Goal: Communication & Community: Answer question/provide support

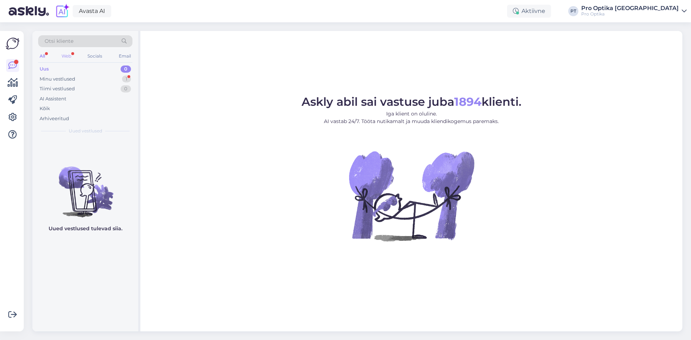
click at [69, 52] on div "Web" at bounding box center [66, 55] width 13 height 9
click at [83, 90] on div "Tiimi vestlused 0" at bounding box center [85, 89] width 94 height 10
click at [84, 77] on div "Minu vestlused 1" at bounding box center [85, 79] width 94 height 10
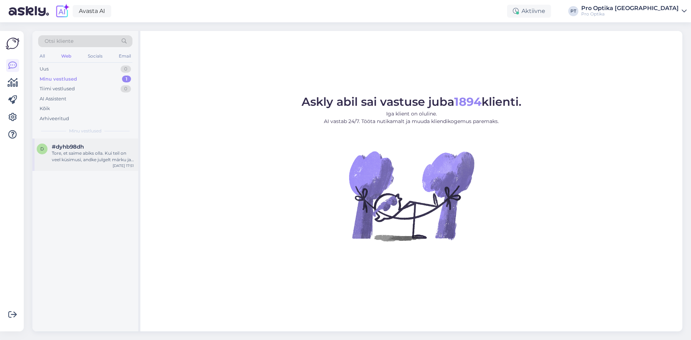
click at [99, 152] on div "Tore, et saime abiks olla. Kui teil on veel küsimusi, andke julgelt märku ja ai…" at bounding box center [93, 156] width 82 height 13
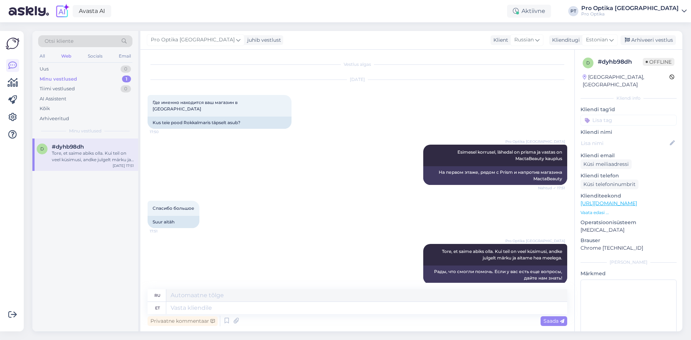
scroll to position [3, 0]
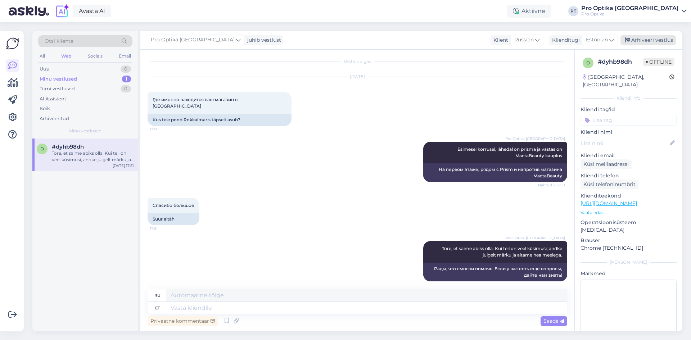
click at [630, 39] on icon at bounding box center [627, 40] width 5 height 5
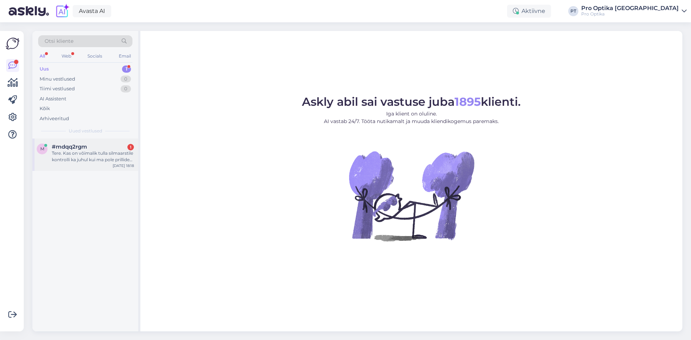
click at [65, 162] on div "Tere. Kas on võimalik tulla silmaarstile kontrolli ka juhul kui ma pole prillid…" at bounding box center [93, 156] width 82 height 13
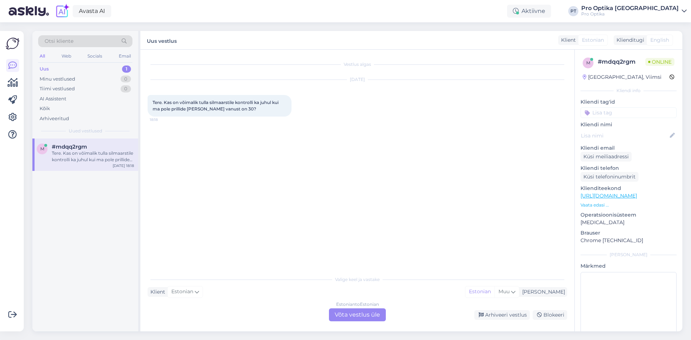
click at [336, 310] on div "Estonian to Estonian Võta vestlus üle" at bounding box center [357, 314] width 57 height 13
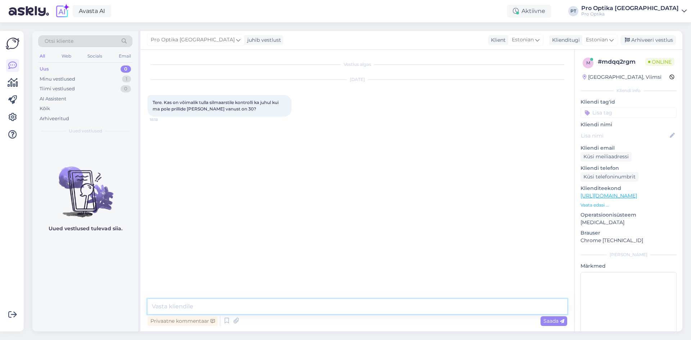
click at [281, 305] on textarea at bounding box center [358, 306] width 420 height 15
type textarea "Tere!"
type textarea "Jah, ikka."
drag, startPoint x: 75, startPoint y: 299, endPoint x: 245, endPoint y: 137, distance: 235.0
click at [75, 299] on div "Uued vestlused tulevad siia." at bounding box center [85, 235] width 106 height 193
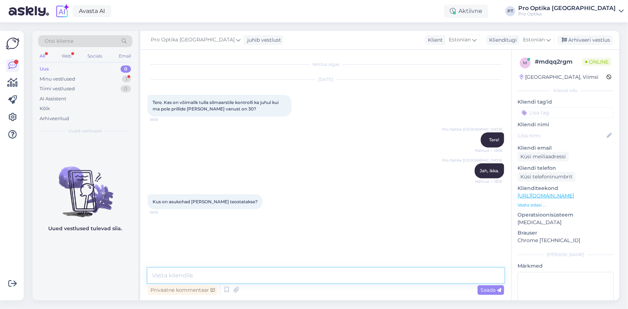
click at [227, 279] on textarea at bounding box center [326, 275] width 357 height 15
type textarea "T"
type textarea "Kaubamaj tn 4, Viru Keskus ning Rocca al Mare."
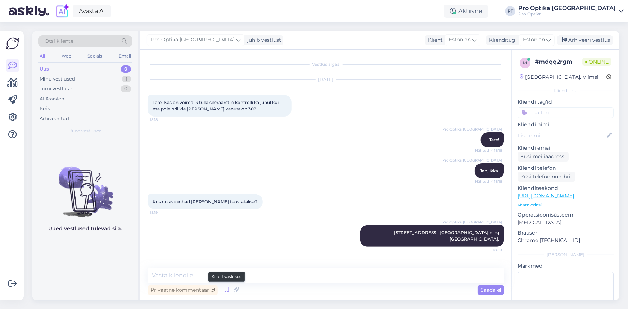
click at [223, 291] on icon at bounding box center [226, 290] width 9 height 11
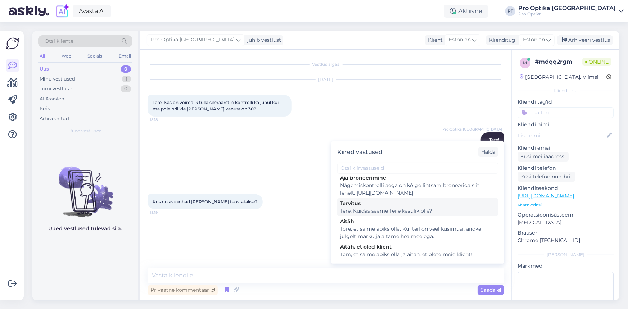
scroll to position [196, 0]
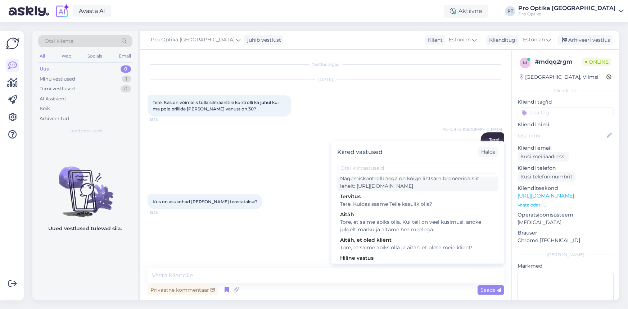
click at [377, 190] on div "Nägemiskontrolli aega on kõige lihtsam broneerida siit lehelt: https://www.proo…" at bounding box center [417, 182] width 155 height 15
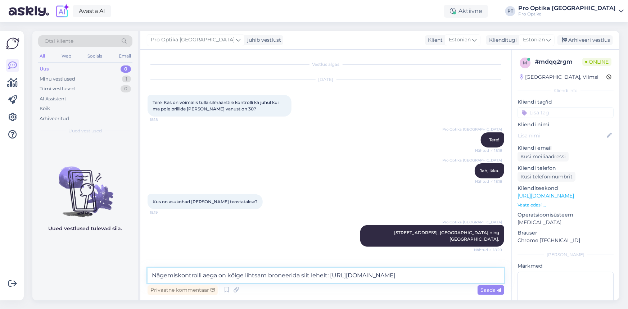
drag, startPoint x: 206, startPoint y: 274, endPoint x: 132, endPoint y: 275, distance: 73.8
click at [132, 275] on div "Otsi kliente All Web Socials Email Uus 0 Minu vestlused 1 Tiimi vestlused 0 AI …" at bounding box center [325, 166] width 587 height 270
type textarea "Aega on kõige lihtsam broneerida siit lehelt: https://www.prooptika.ee/broneeri…"
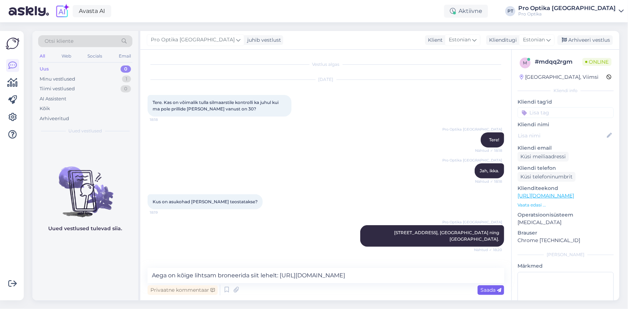
click at [489, 292] on span "Saada" at bounding box center [491, 290] width 21 height 6
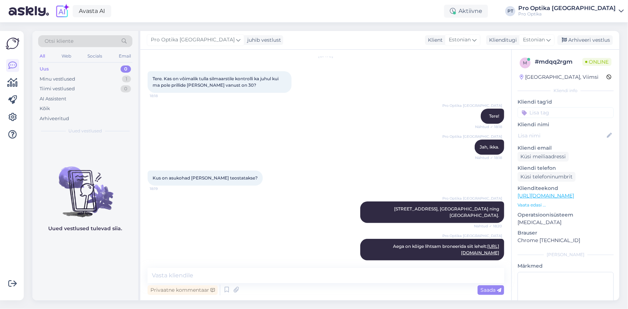
click at [86, 263] on div "Uued vestlused tulevad siia." at bounding box center [85, 220] width 106 height 162
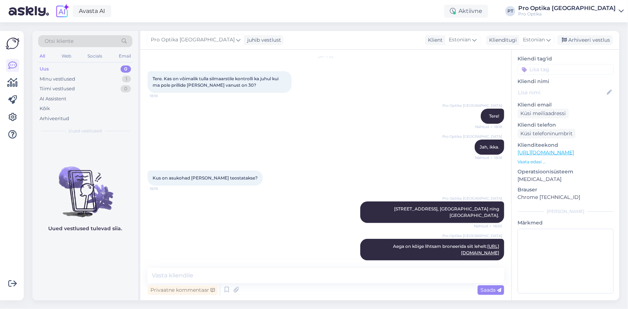
scroll to position [47, 0]
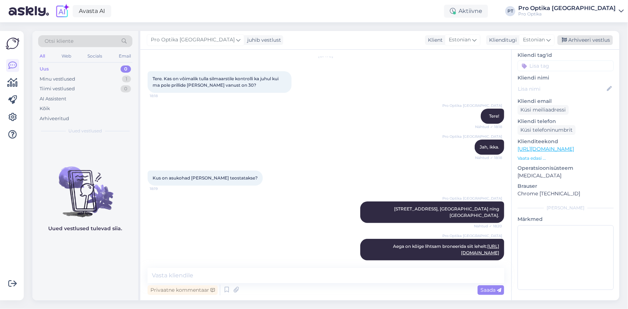
click at [573, 39] on div "Arhiveeri vestlus" at bounding box center [585, 40] width 55 height 10
